Goal: Navigation & Orientation: Understand site structure

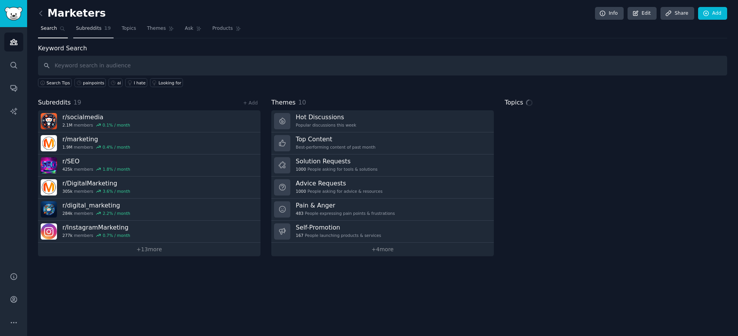
click at [89, 31] on span "Subreddits" at bounding box center [89, 28] width 26 height 7
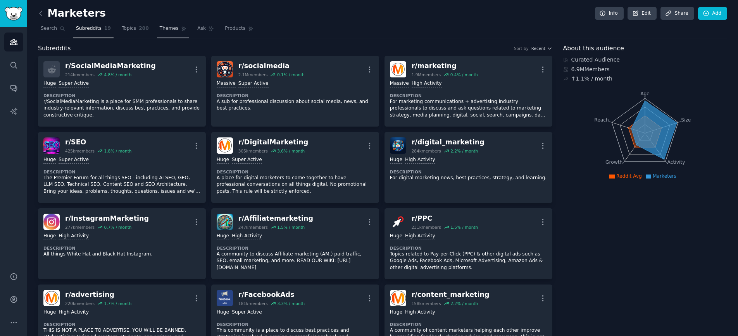
click at [139, 31] on span "200" at bounding box center [144, 28] width 10 height 7
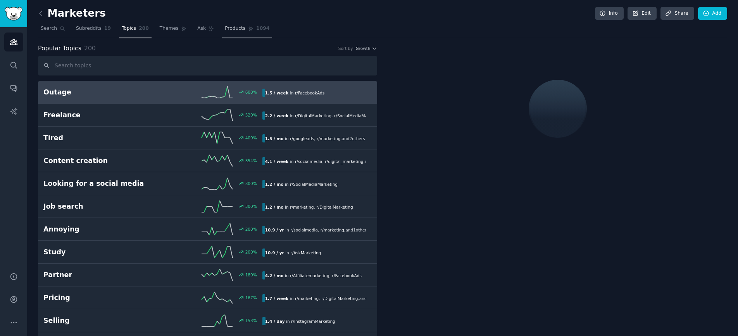
click at [230, 31] on span "Products" at bounding box center [235, 28] width 21 height 7
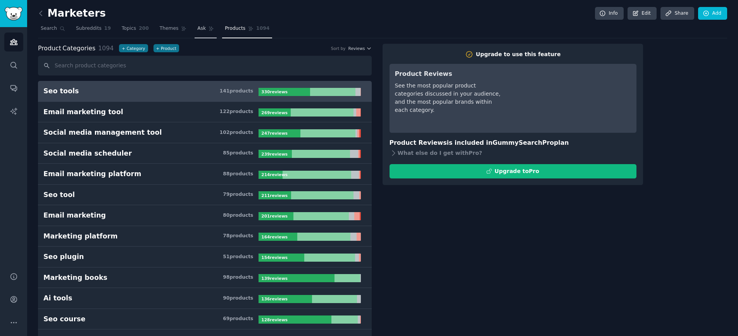
click at [209, 32] on link "Ask" at bounding box center [205, 30] width 22 height 16
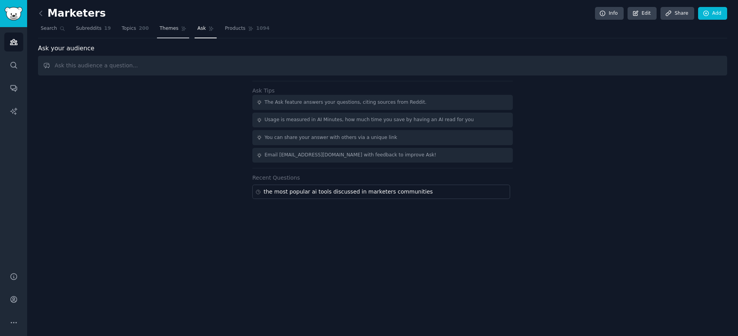
click at [165, 31] on span "Themes" at bounding box center [169, 28] width 19 height 7
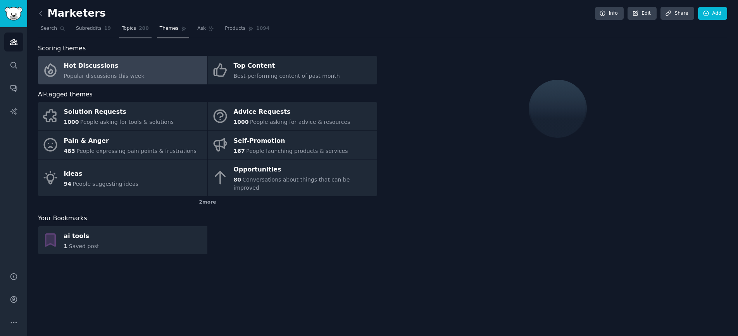
click at [133, 31] on span "Topics" at bounding box center [129, 28] width 14 height 7
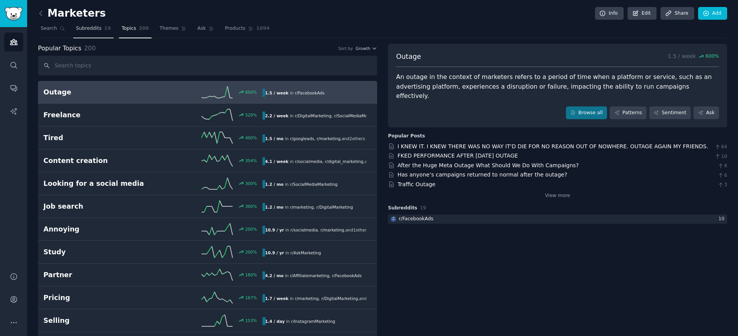
click at [87, 29] on span "Subreddits" at bounding box center [89, 28] width 26 height 7
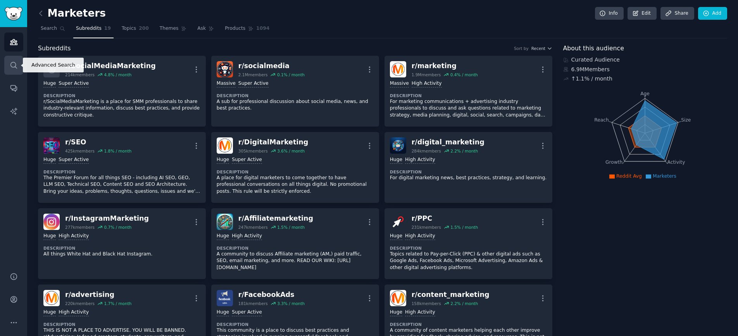
click at [10, 66] on icon "Sidebar" at bounding box center [14, 65] width 8 height 8
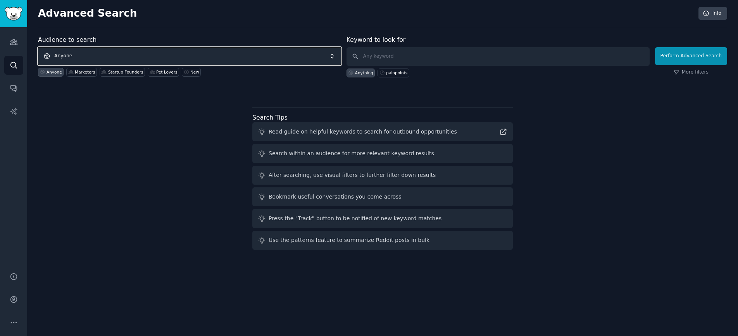
click at [162, 50] on span "Anyone" at bounding box center [189, 56] width 303 height 18
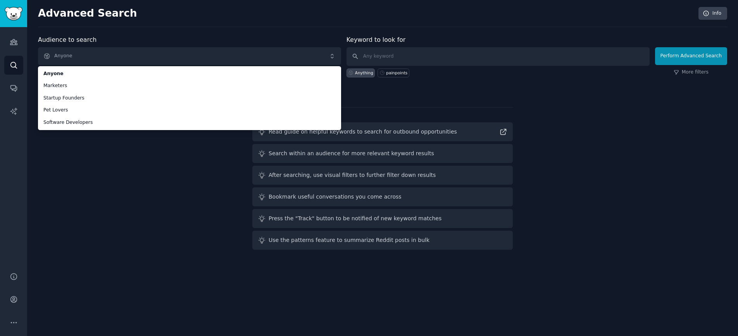
click at [119, 183] on div "Audience to search Anyone Anyone Marketers Startup Founders Pet Lovers Software…" at bounding box center [382, 144] width 689 height 218
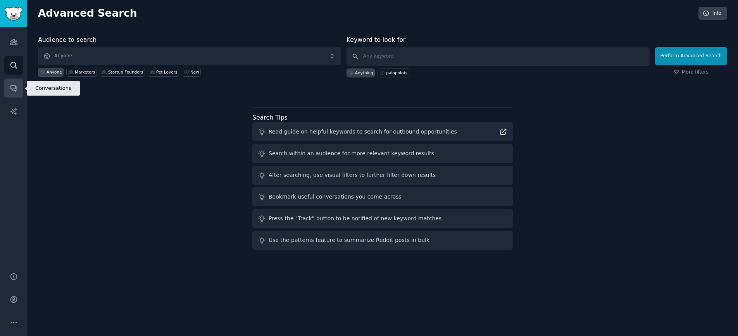
click at [9, 84] on link "Conversations" at bounding box center [13, 88] width 19 height 19
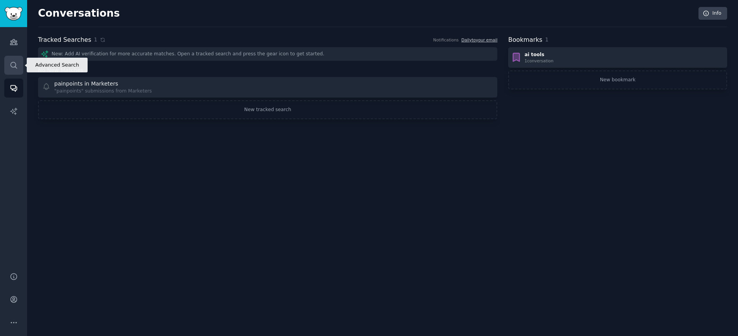
click at [16, 68] on icon "Sidebar" at bounding box center [13, 65] width 6 height 6
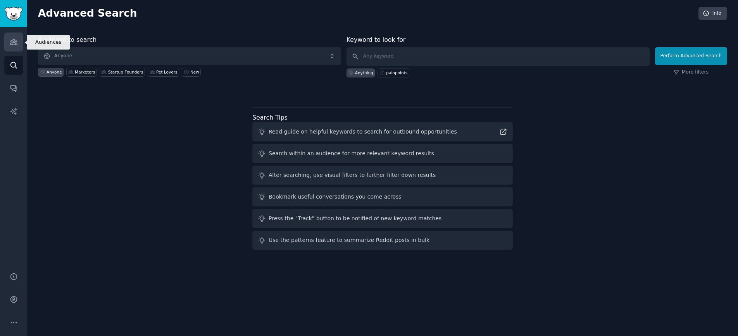
click at [18, 43] on link "Audiences" at bounding box center [13, 42] width 19 height 19
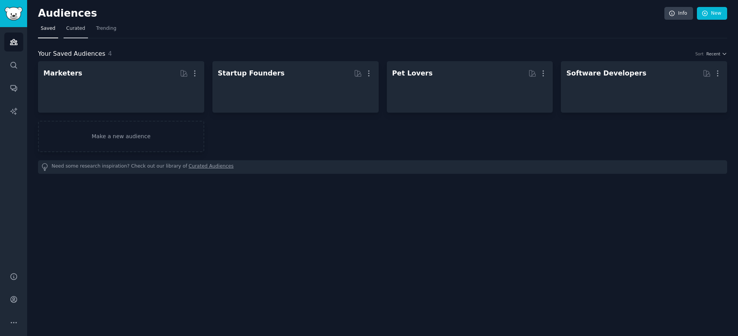
click at [74, 29] on span "Curated" at bounding box center [75, 28] width 19 height 7
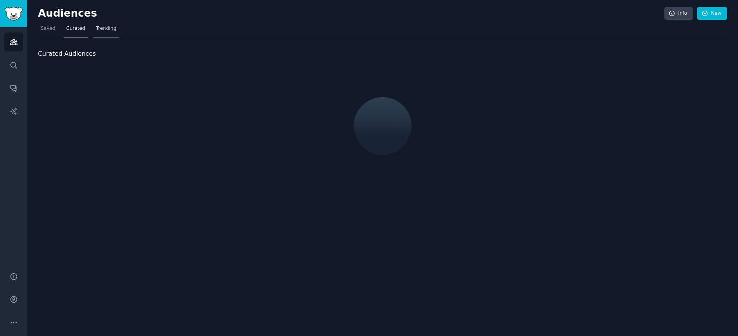
click at [107, 27] on span "Trending" at bounding box center [106, 28] width 20 height 7
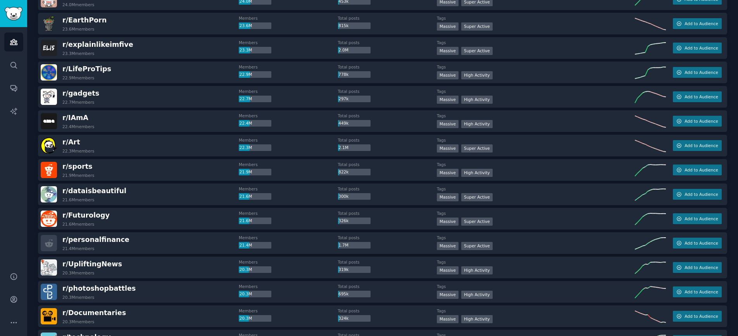
scroll to position [1018, 0]
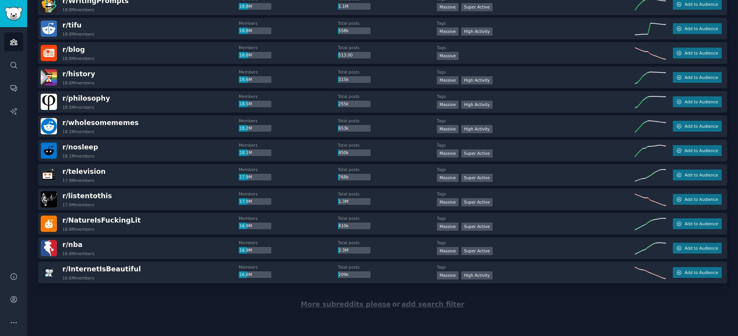
click at [362, 307] on span "More subreddits please" at bounding box center [346, 305] width 90 height 8
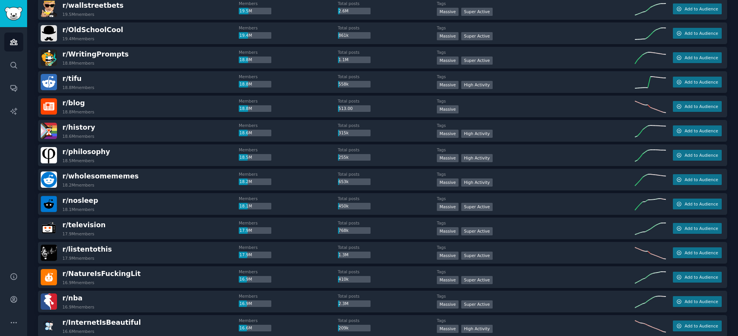
scroll to position [1019, 0]
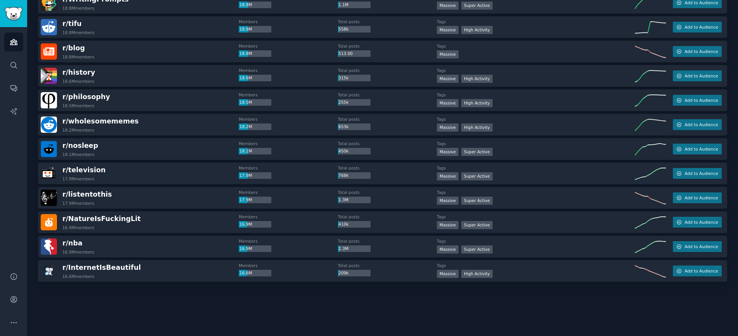
click at [328, 301] on div at bounding box center [382, 303] width 689 height 43
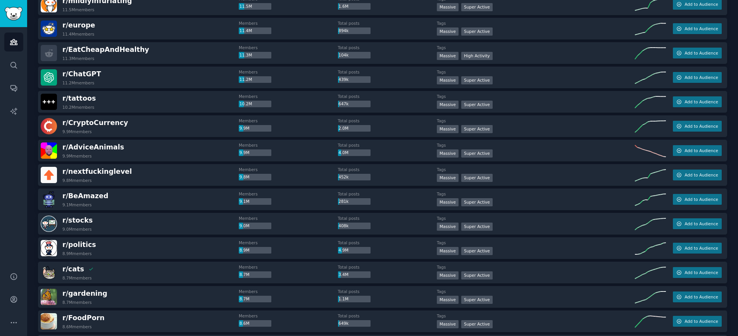
scroll to position [2238, 0]
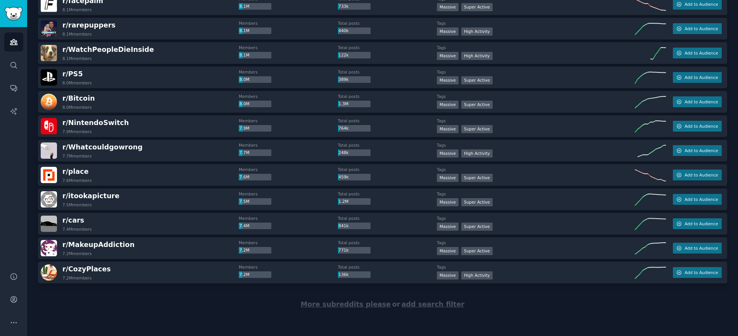
click at [370, 305] on span "More subreddits please" at bounding box center [346, 305] width 90 height 8
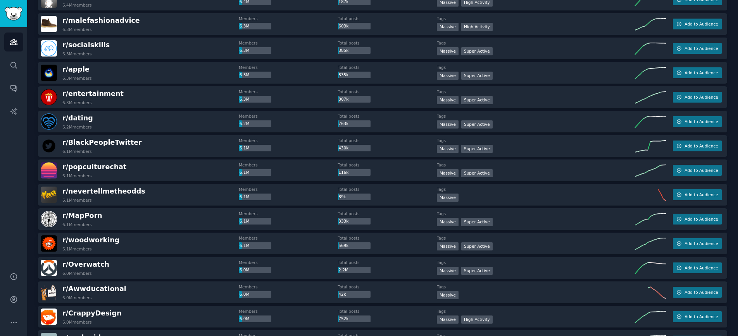
scroll to position [3459, 0]
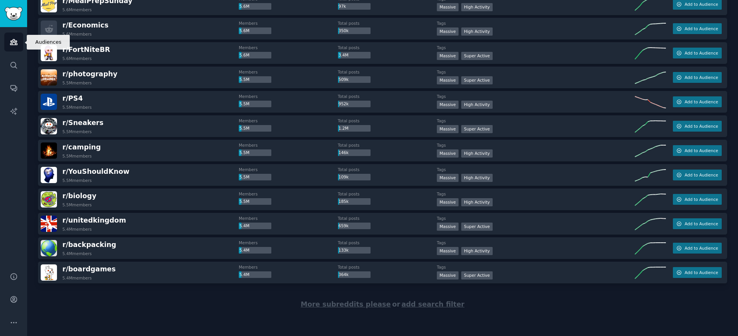
click at [13, 42] on icon "Sidebar" at bounding box center [13, 42] width 7 height 5
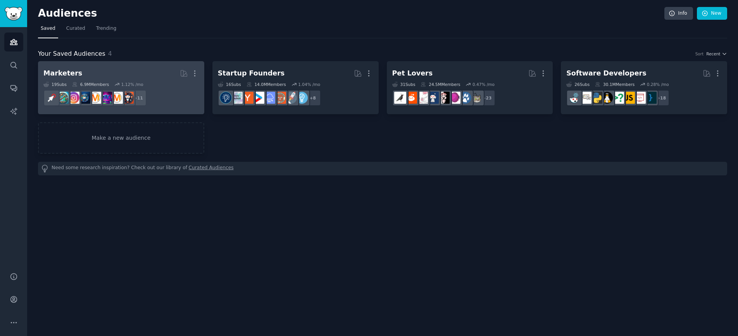
click at [143, 77] on h2 "Marketers More" at bounding box center [120, 74] width 155 height 14
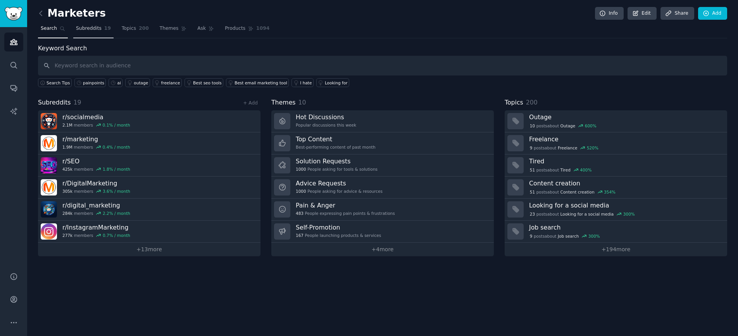
click at [91, 28] on span "Subreddits" at bounding box center [89, 28] width 26 height 7
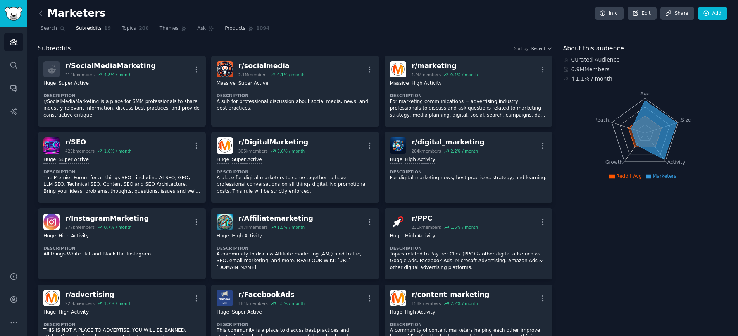
click at [240, 27] on span "Products" at bounding box center [235, 28] width 21 height 7
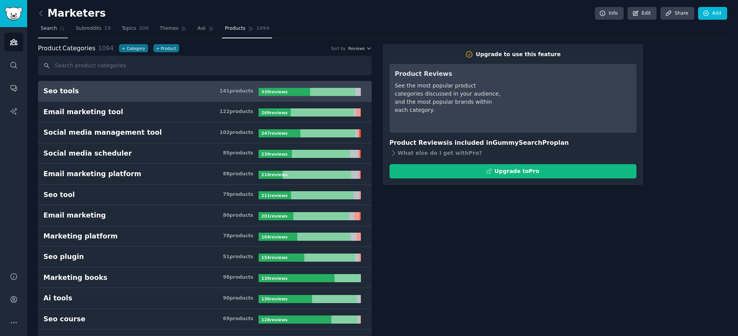
click at [55, 33] on link "Search" at bounding box center [53, 30] width 30 height 16
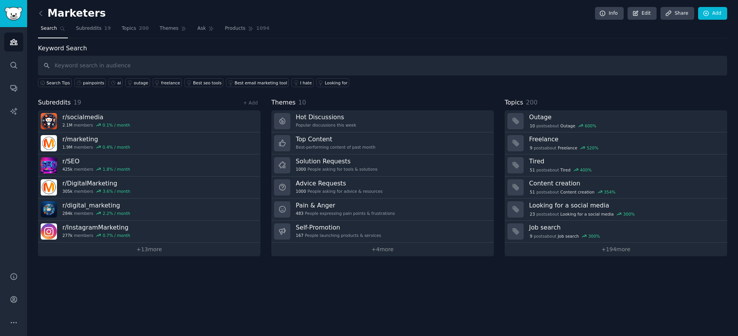
click at [94, 72] on input "text" at bounding box center [382, 66] width 689 height 20
click at [93, 27] on span "Subreddits" at bounding box center [89, 28] width 26 height 7
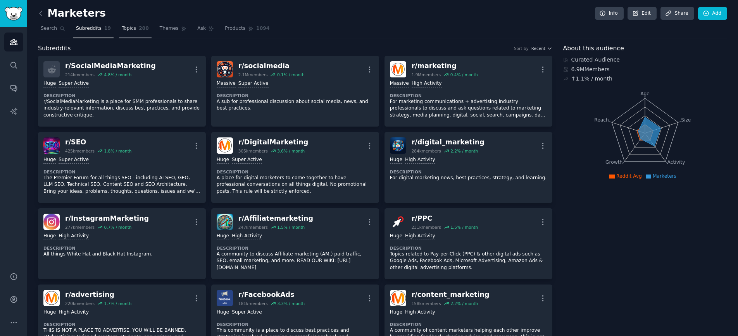
click at [135, 28] on link "Topics 200" at bounding box center [135, 30] width 33 height 16
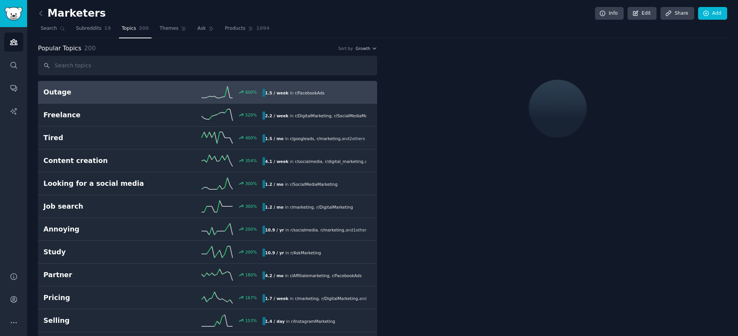
click at [131, 69] on input "text" at bounding box center [207, 66] width 339 height 20
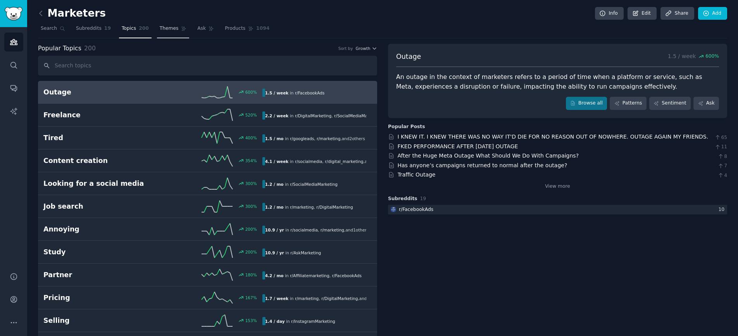
click at [170, 29] on span "Themes" at bounding box center [169, 28] width 19 height 7
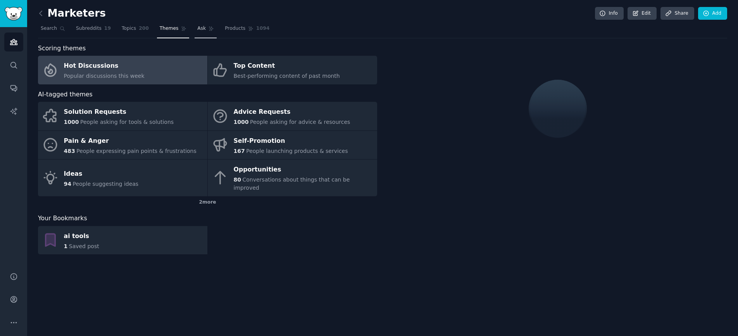
click at [199, 34] on link "Ask" at bounding box center [205, 30] width 22 height 16
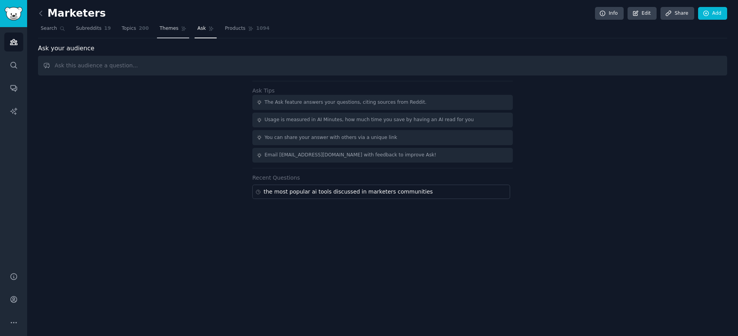
click at [166, 31] on span "Themes" at bounding box center [169, 28] width 19 height 7
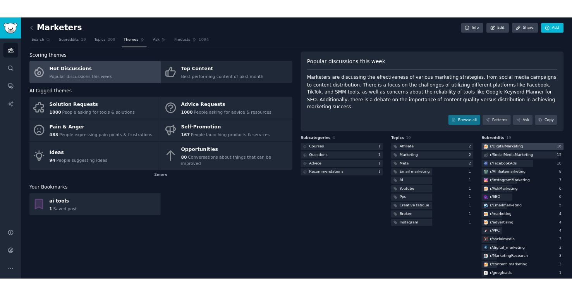
scroll to position [22, 0]
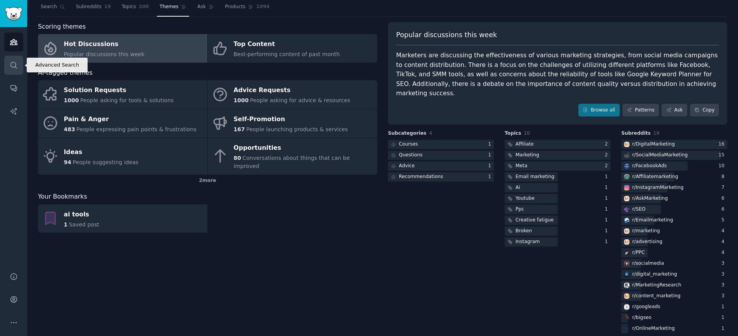
click at [11, 68] on icon "Sidebar" at bounding box center [14, 65] width 8 height 8
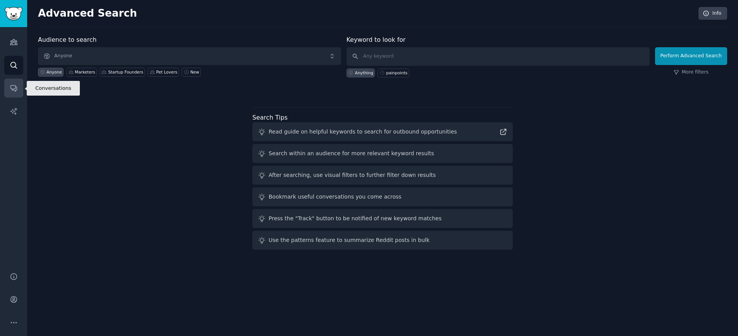
click at [13, 84] on icon "Sidebar" at bounding box center [14, 88] width 8 height 8
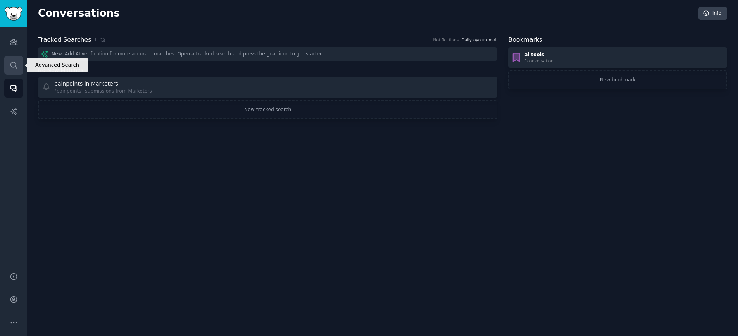
click at [11, 72] on link "Search" at bounding box center [13, 65] width 19 height 19
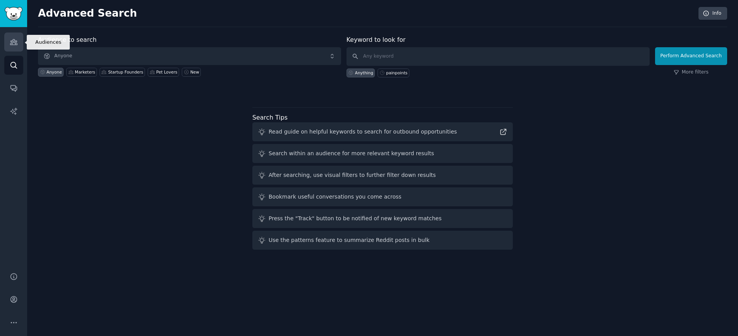
click at [19, 40] on link "Audiences" at bounding box center [13, 42] width 19 height 19
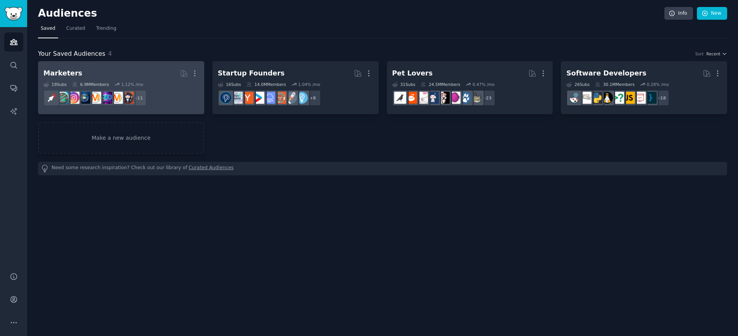
click at [120, 75] on h2 "Marketers More" at bounding box center [120, 74] width 155 height 14
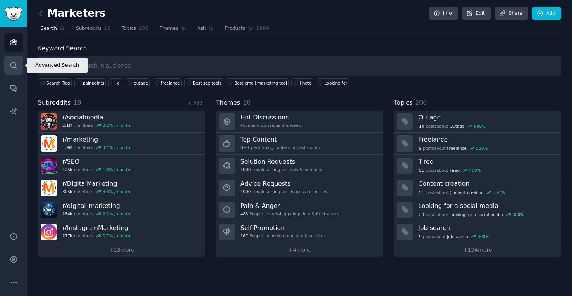
click at [13, 71] on link "Search" at bounding box center [13, 65] width 19 height 19
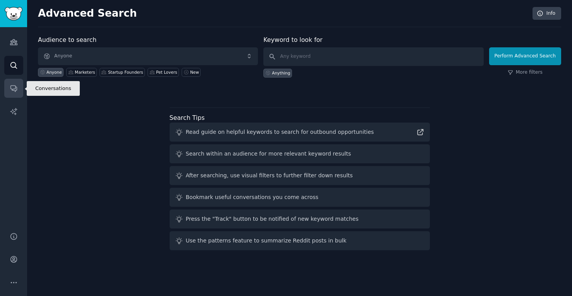
click at [14, 90] on icon "Sidebar" at bounding box center [13, 89] width 6 height 6
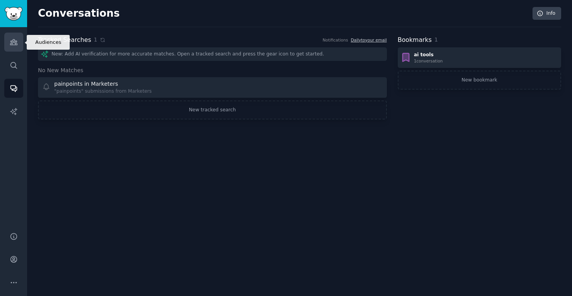
click at [14, 45] on icon "Sidebar" at bounding box center [13, 42] width 7 height 5
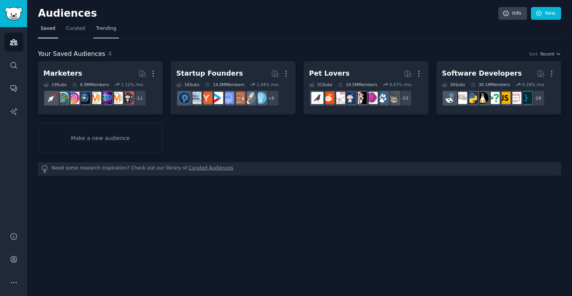
click at [105, 25] on span "Trending" at bounding box center [106, 28] width 20 height 7
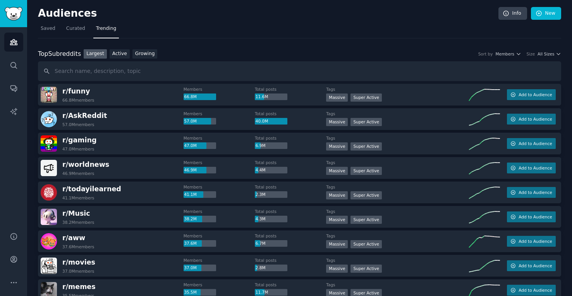
scroll to position [5, 0]
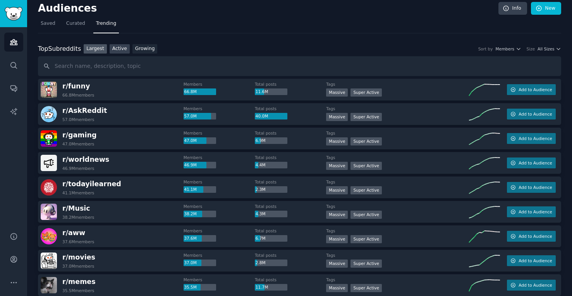
click at [118, 50] on link "Active" at bounding box center [120, 49] width 20 height 10
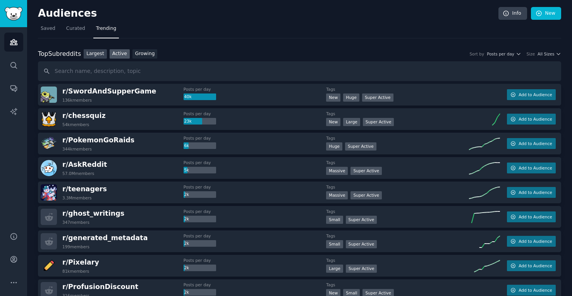
click at [97, 53] on link "Largest" at bounding box center [95, 54] width 23 height 10
